Goal: Find specific page/section: Find specific page/section

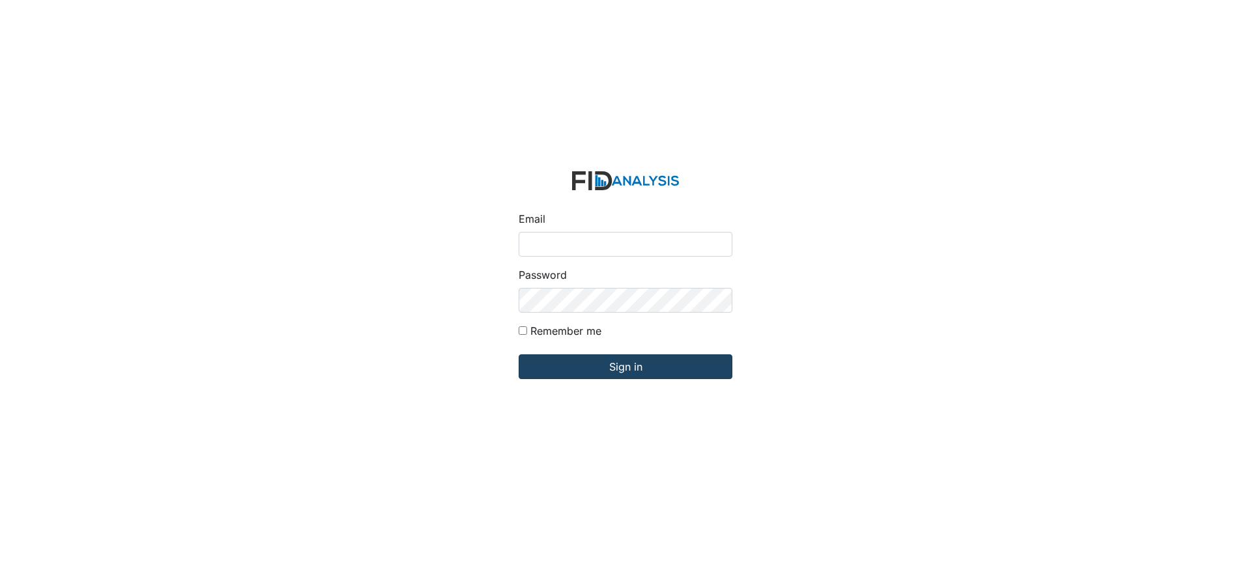
type input "[EMAIL_ADDRESS][DOMAIN_NAME]"
click at [649, 362] on input "Sign in" at bounding box center [626, 366] width 214 height 25
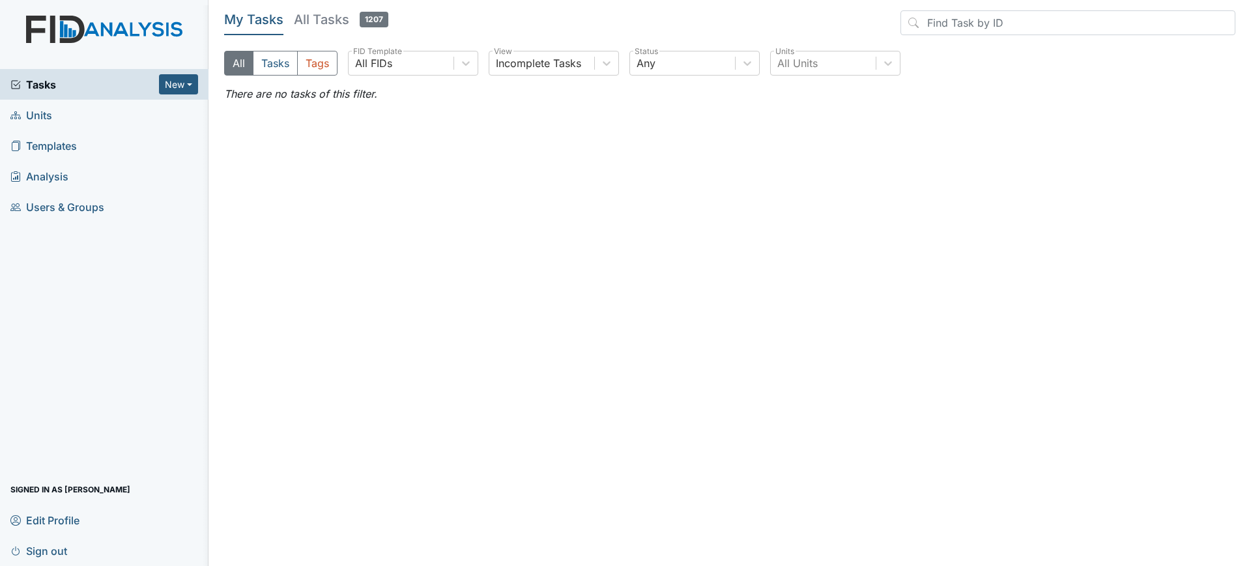
click at [70, 119] on link "Units" at bounding box center [104, 115] width 208 height 31
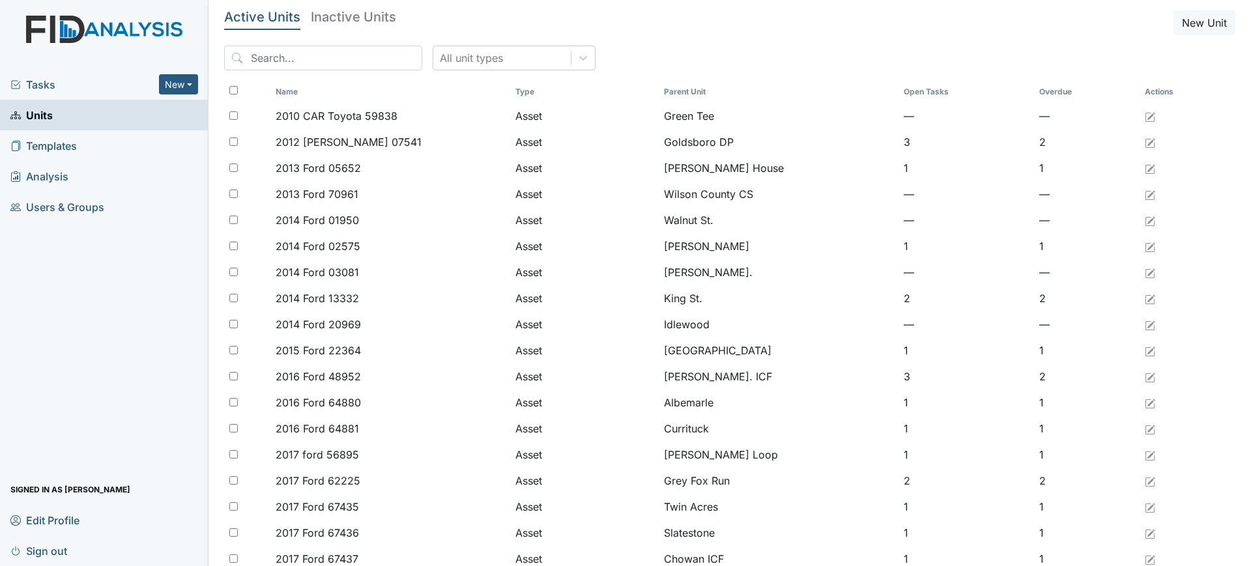
click at [374, 29] on link "Inactive Units" at bounding box center [353, 20] width 85 height 20
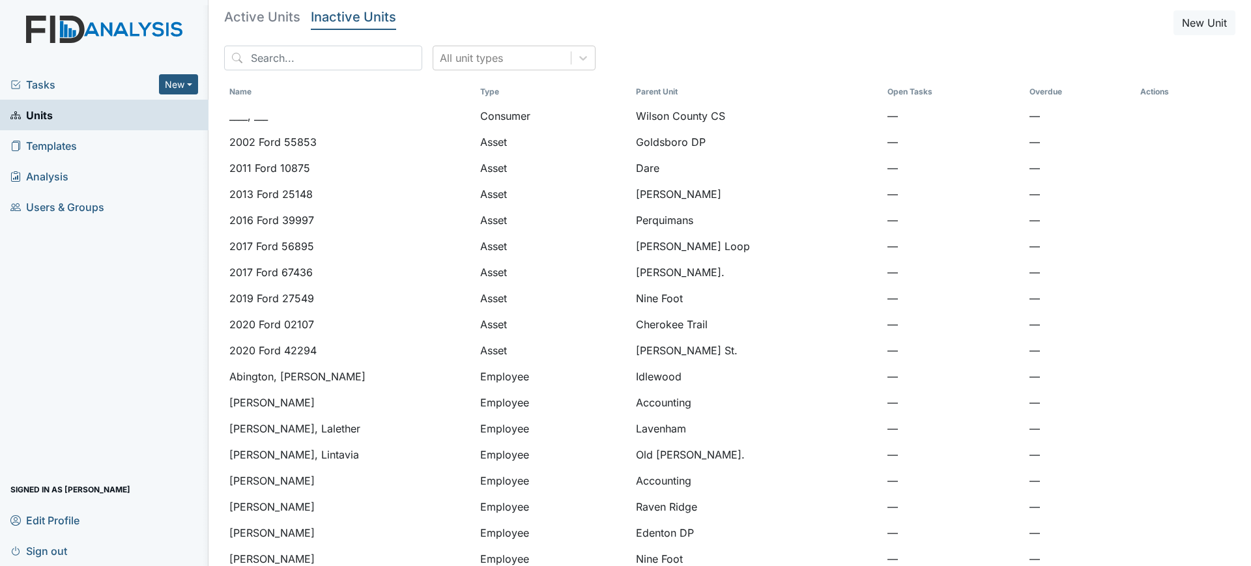
click at [275, 14] on h5 "Active Units" at bounding box center [262, 16] width 76 height 13
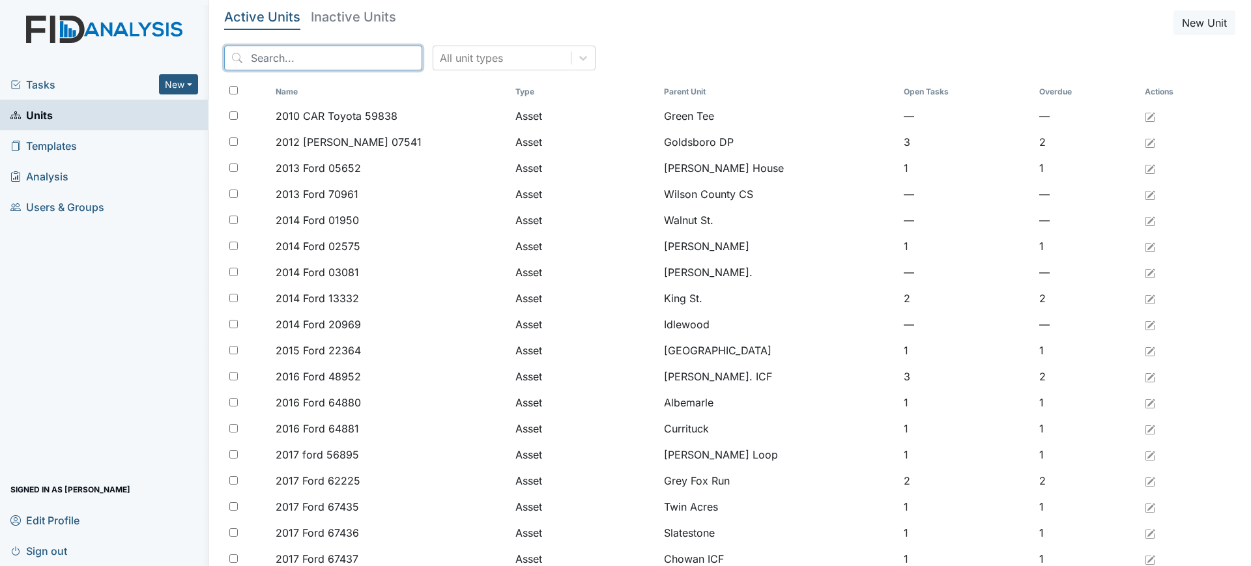
click at [295, 66] on input "search" at bounding box center [323, 58] width 198 height 25
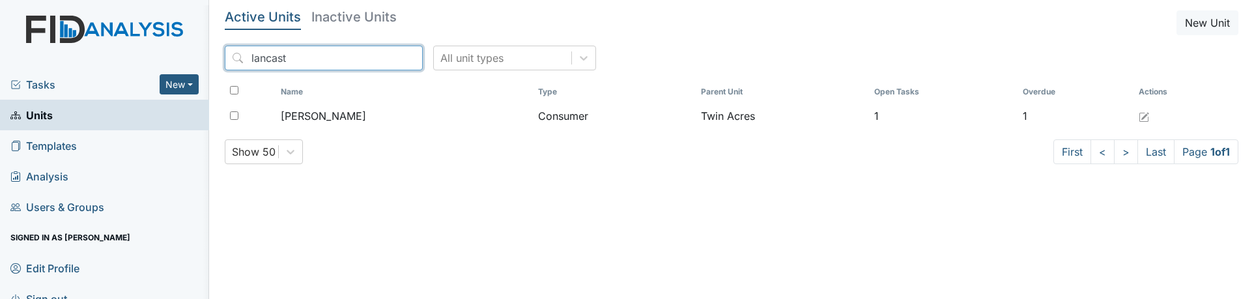
type input "lancast"
